Goal: Information Seeking & Learning: Understand process/instructions

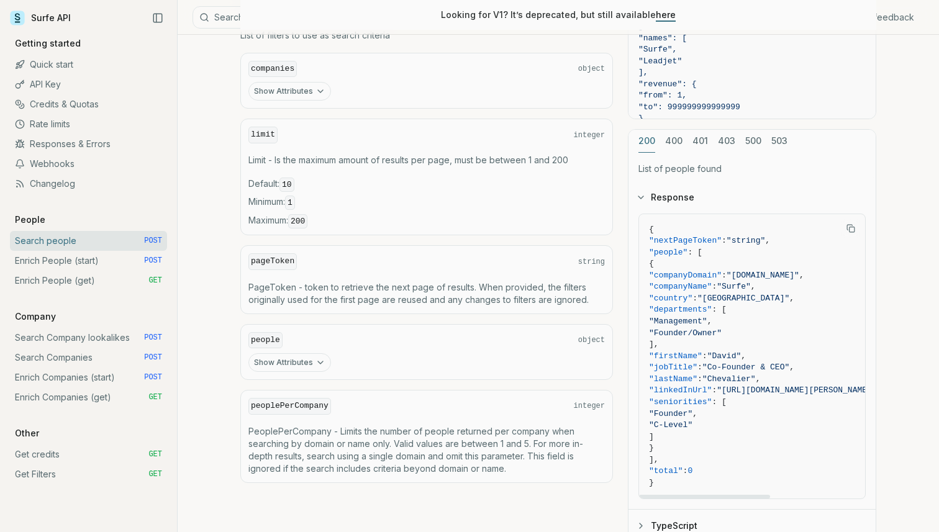
scroll to position [625, 0]
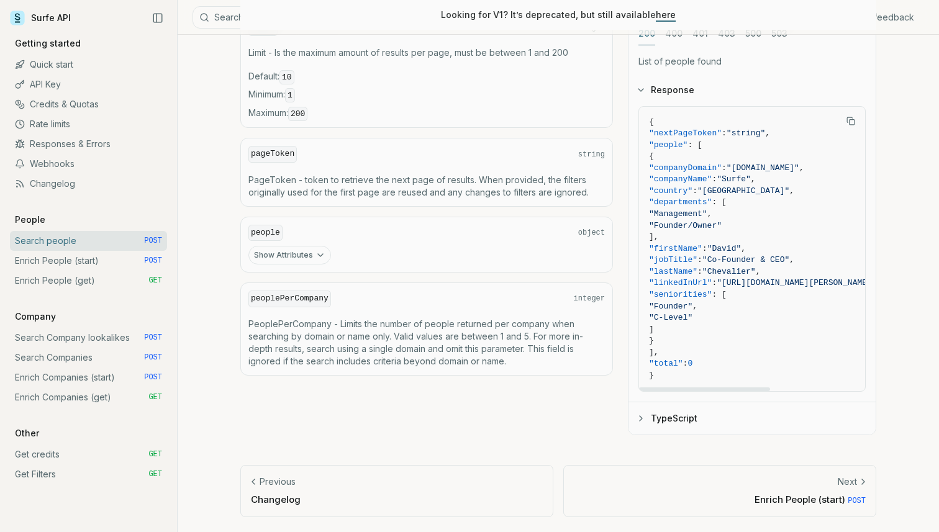
click at [666, 419] on button "TypeScript" at bounding box center [751, 418] width 247 height 32
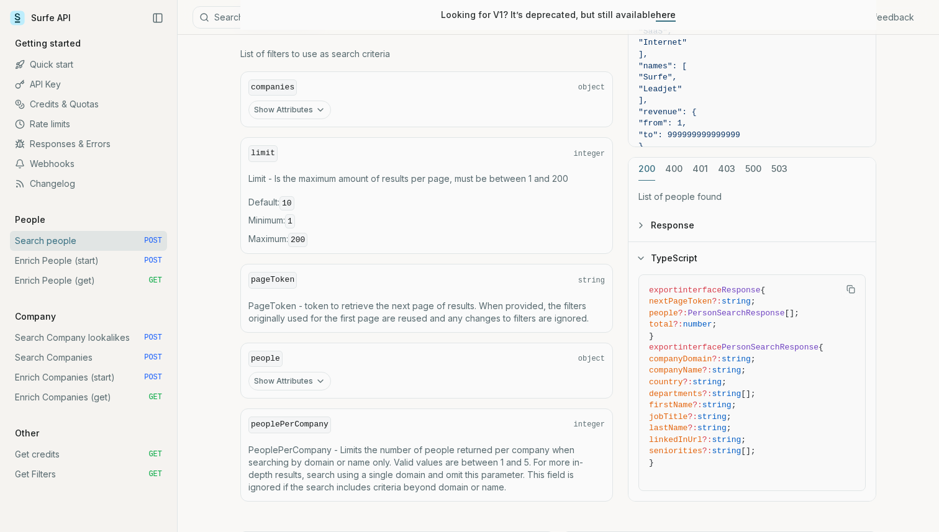
scroll to position [498, 0]
click at [640, 227] on button "Response" at bounding box center [751, 226] width 247 height 32
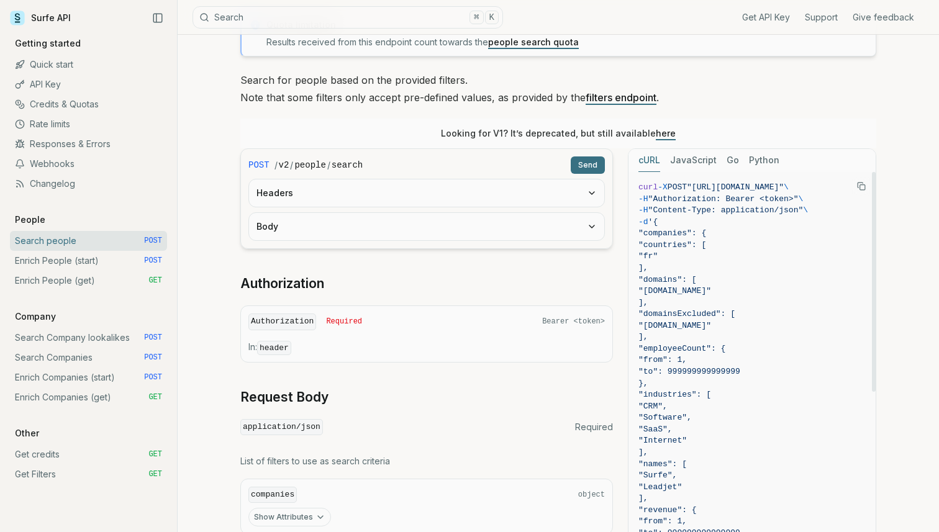
scroll to position [89, 0]
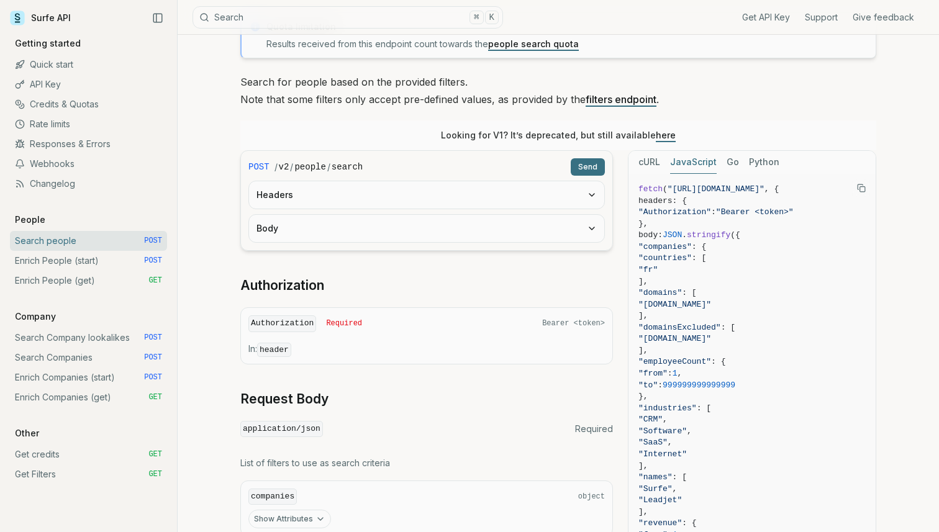
click at [699, 165] on button "JavaScript" at bounding box center [693, 162] width 47 height 23
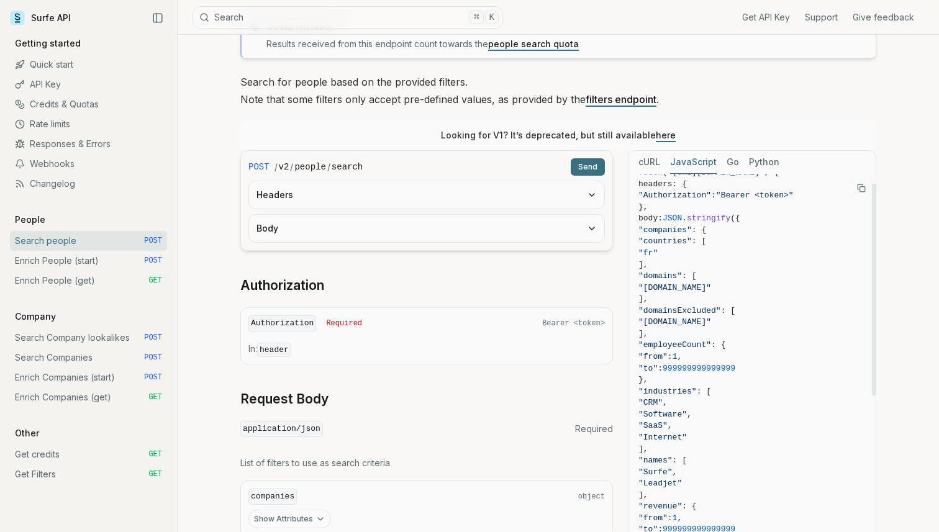
scroll to position [0, 0]
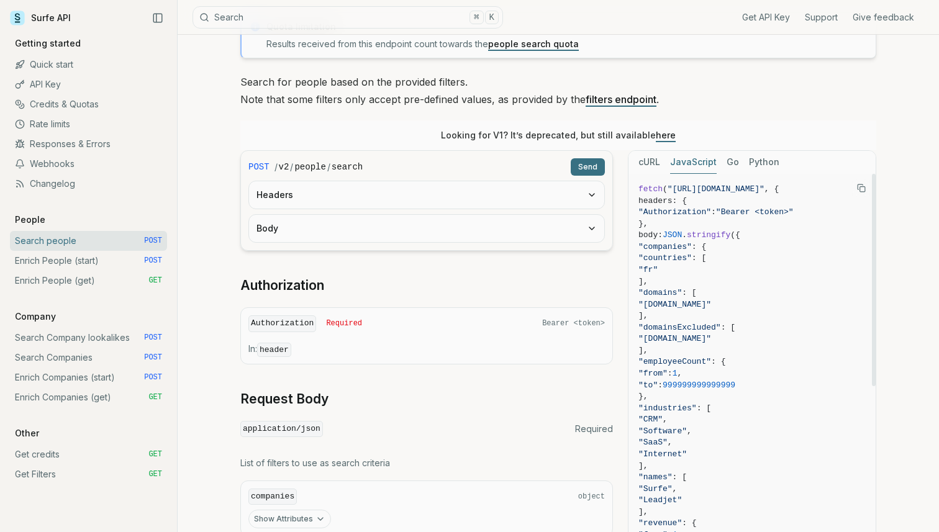
click at [638, 188] on span "fetch" at bounding box center [650, 188] width 24 height 9
drag, startPoint x: 640, startPoint y: 189, endPoint x: 798, endPoint y: 500, distance: 349.1
click at [798, 500] on code "fetch ( "[URL][DOMAIN_NAME]" , { headers: { "Authorization" : "Bearer <token>" …" at bounding box center [751, 501] width 227 height 634
copy code "fetch ( "https://api.surfe.com/v2/people/search" , { headers: { "Authorization"…"
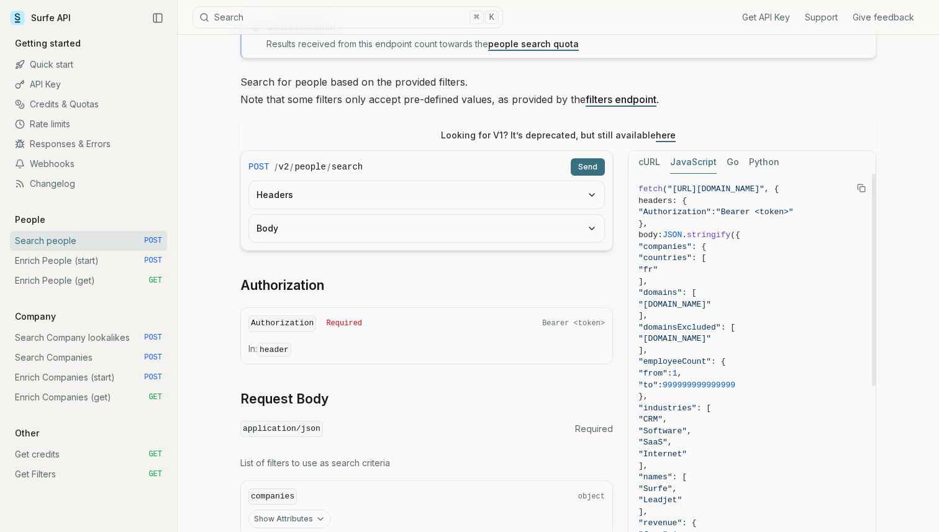
click at [860, 184] on icon "Copy Text" at bounding box center [861, 188] width 9 height 9
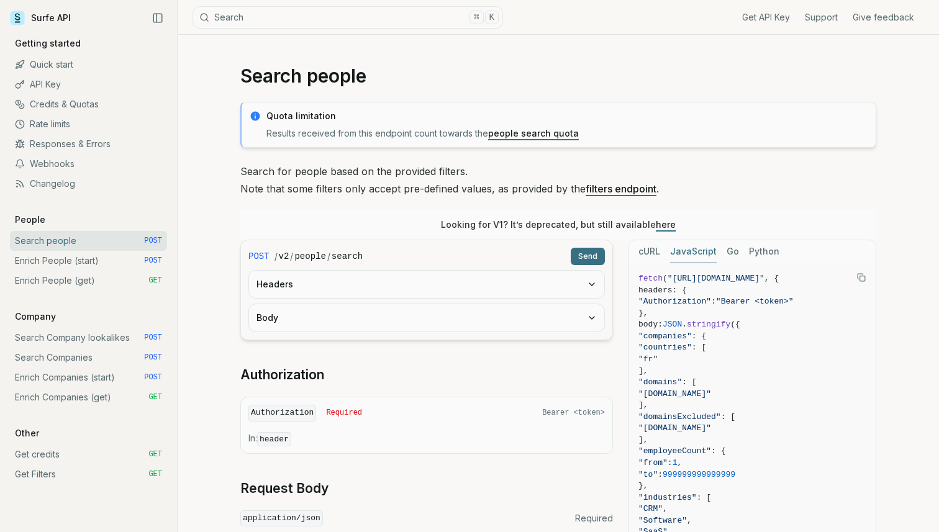
click at [98, 89] on link "API Key" at bounding box center [88, 85] width 157 height 20
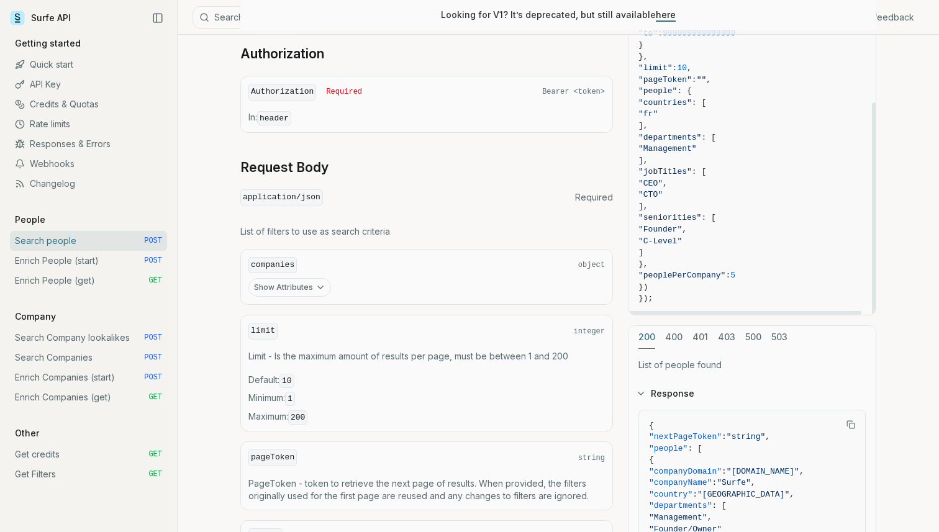
scroll to position [292, 0]
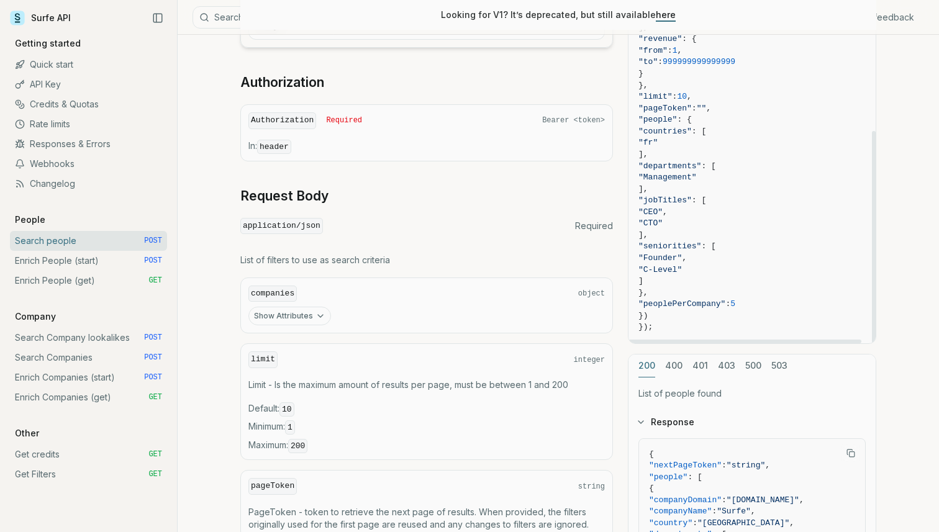
click at [700, 330] on span "});" at bounding box center [751, 328] width 227 height 12
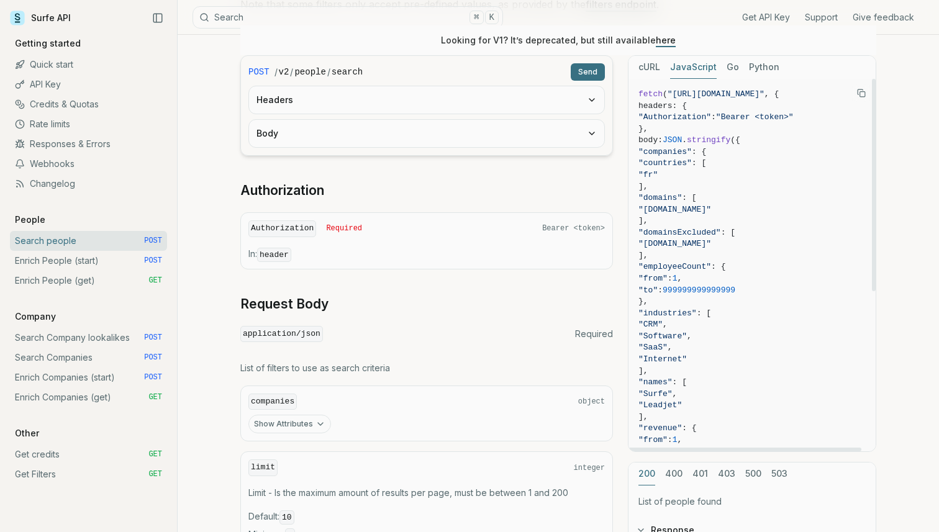
scroll to position [73, 0]
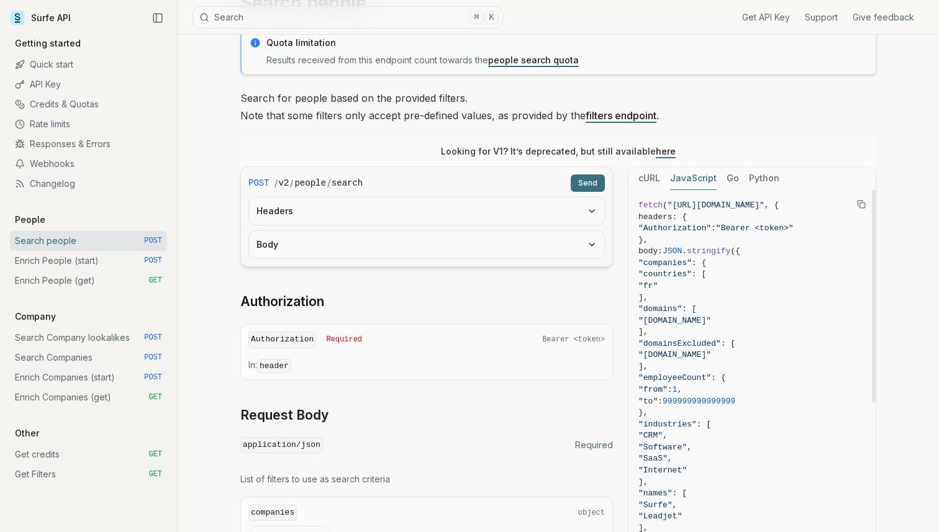
click at [861, 206] on icon "Copy Text" at bounding box center [861, 204] width 9 height 9
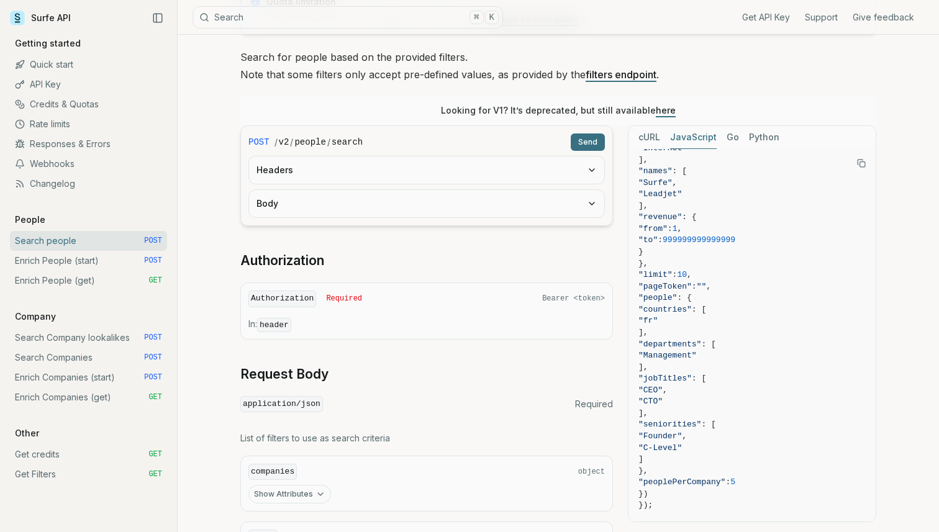
scroll to position [0, 0]
